Goal: Task Accomplishment & Management: Manage account settings

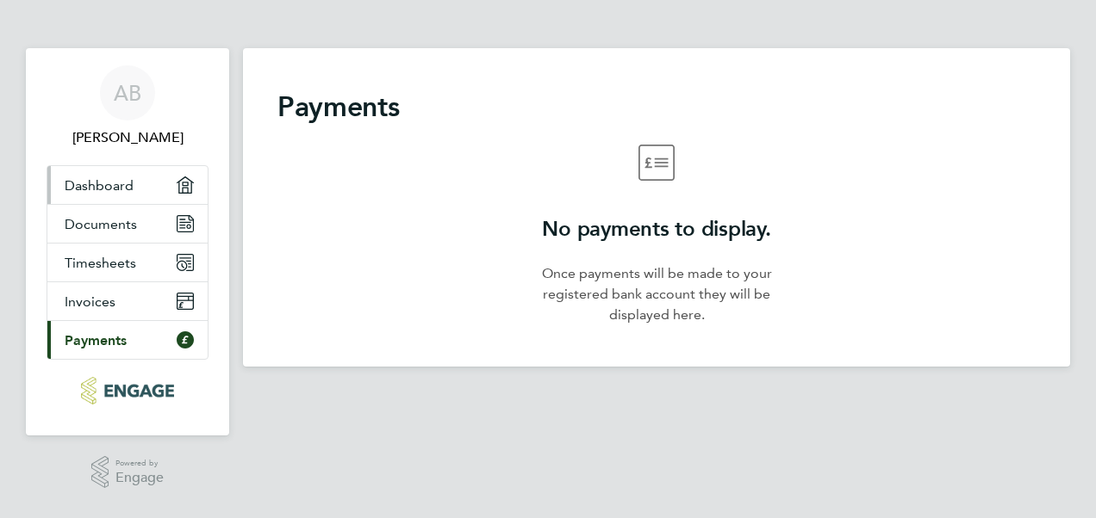
click at [95, 188] on span "Dashboard" at bounding box center [99, 185] width 69 height 16
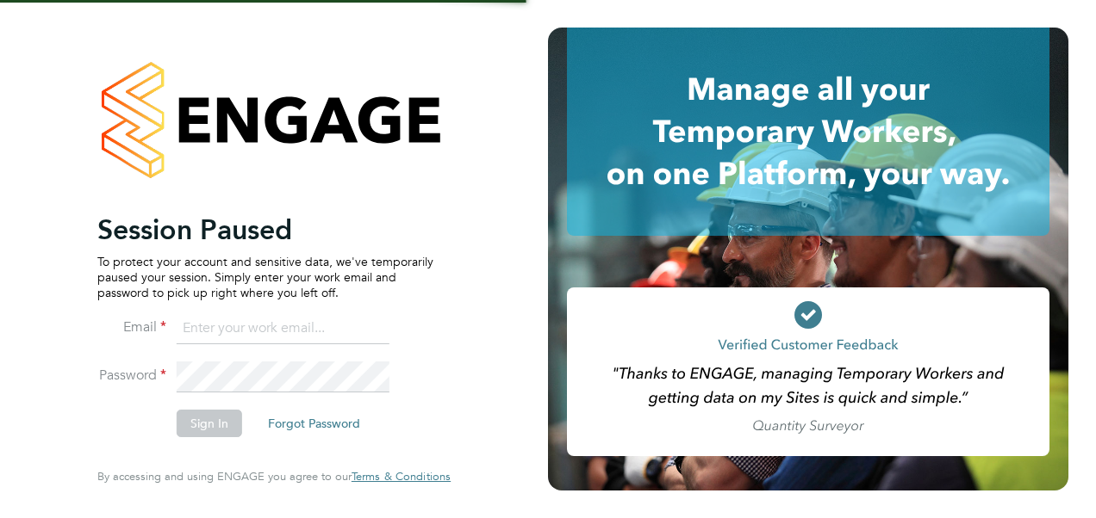
type input "karimbadran12@yahoo.com"
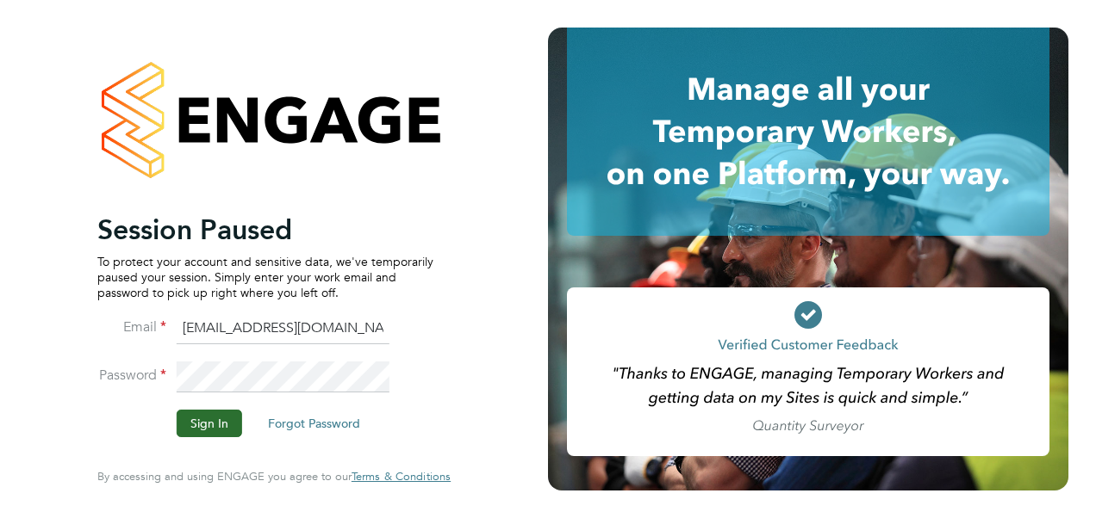
click at [212, 422] on button "Sign In" at bounding box center [209, 424] width 65 height 28
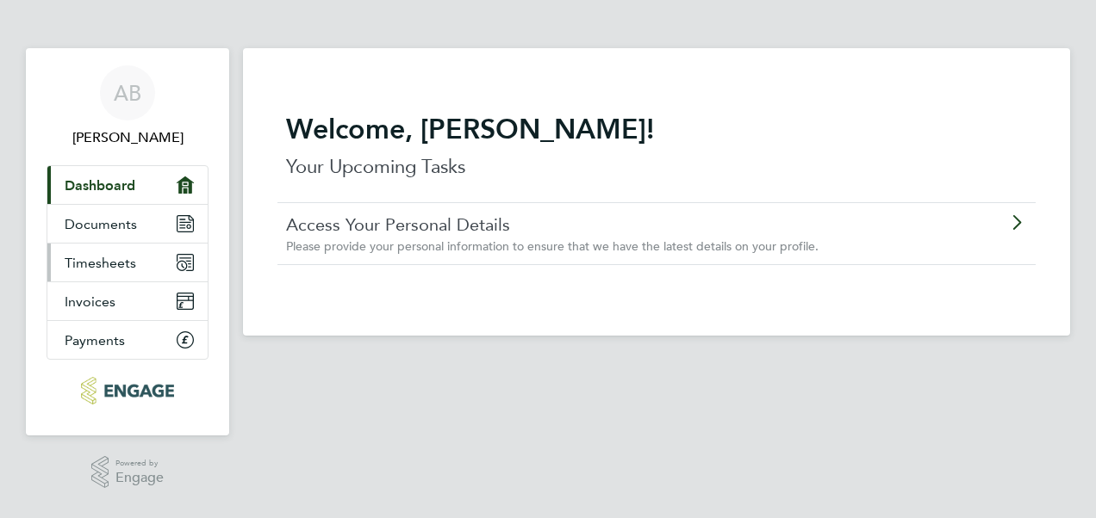
click at [110, 261] on span "Timesheets" at bounding box center [100, 263] width 71 height 16
